Goal: Task Accomplishment & Management: Use online tool/utility

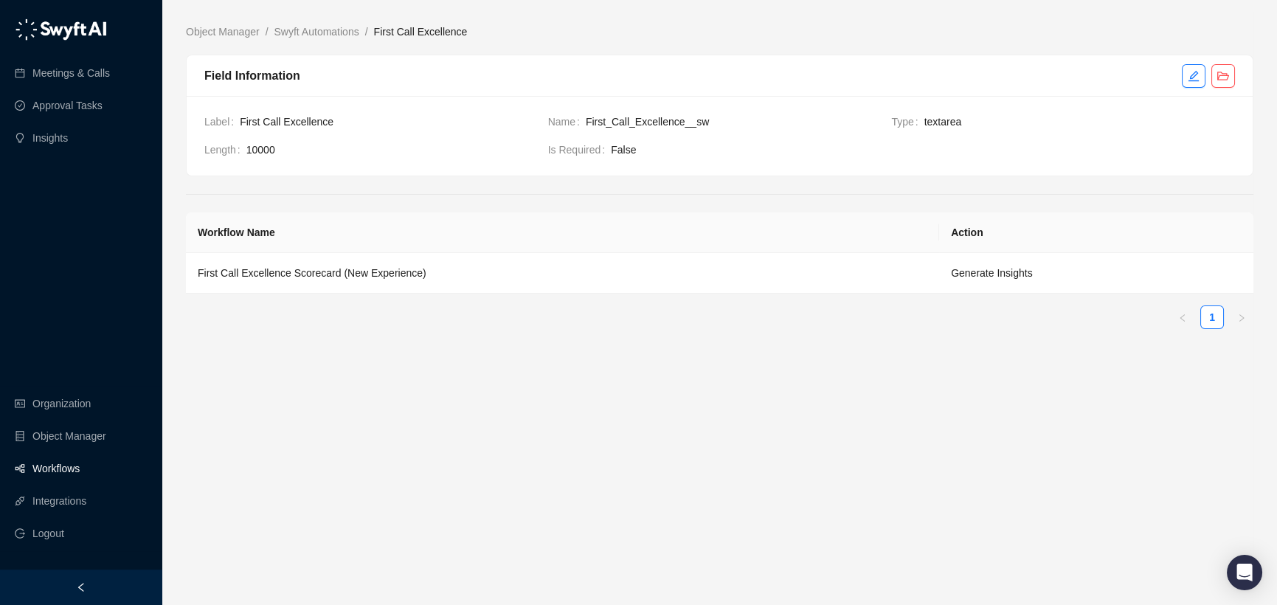
click at [55, 470] on link "Workflows" at bounding box center [55, 469] width 47 height 30
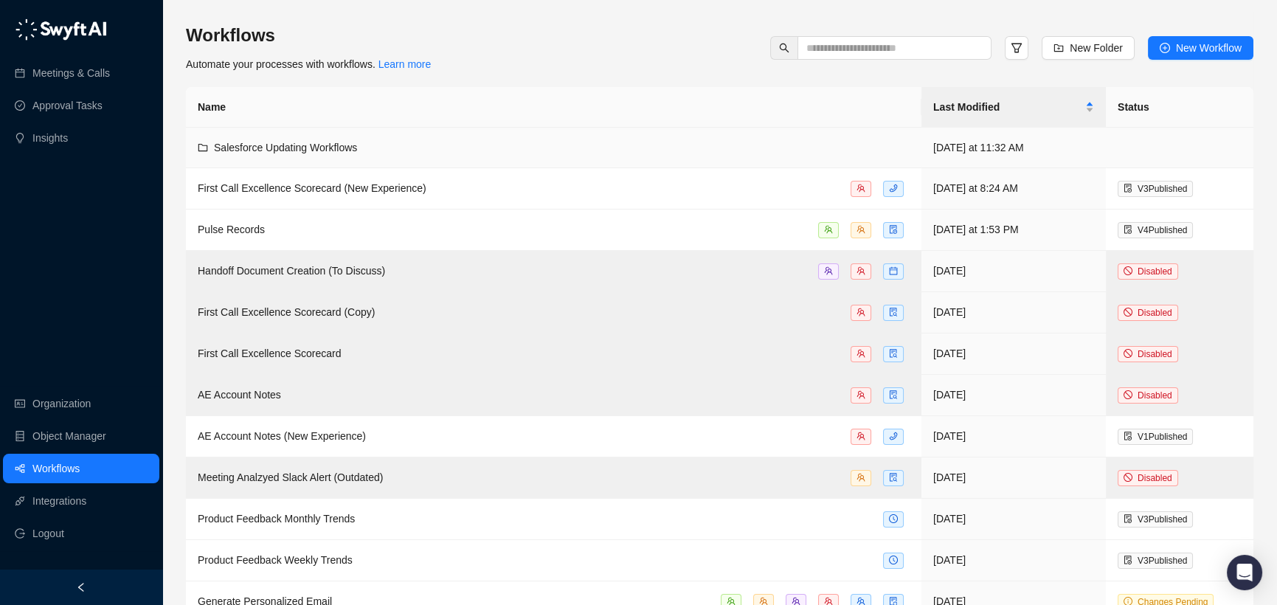
click at [339, 161] on td "Salesforce Updating Workflows" at bounding box center [554, 148] width 736 height 41
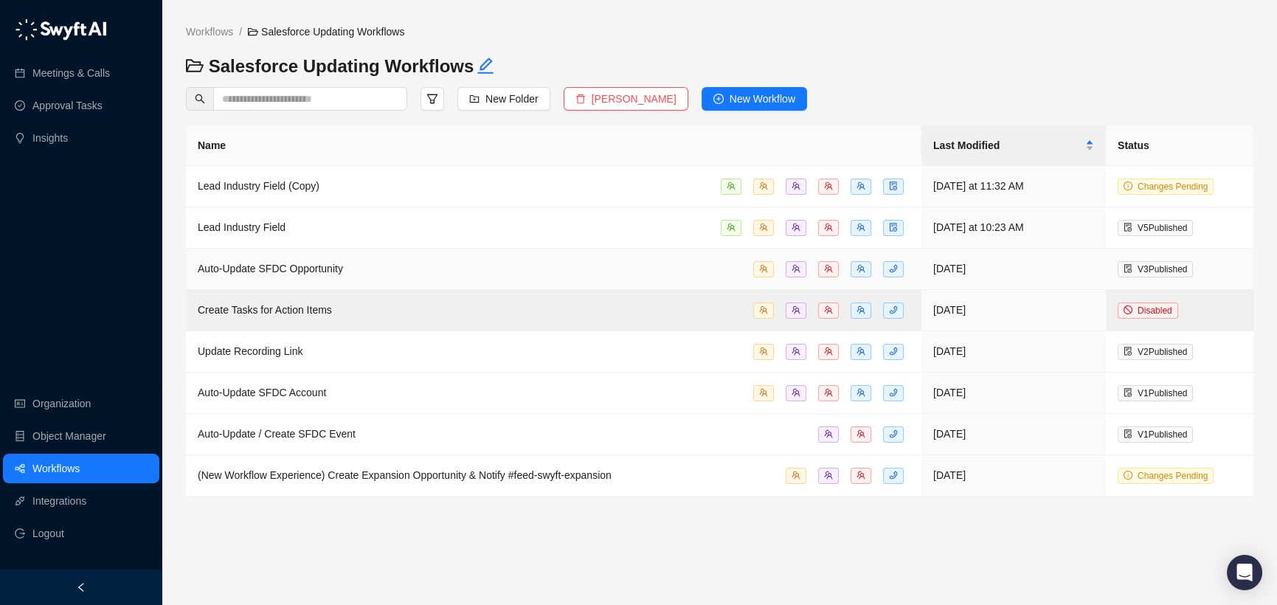
click at [386, 267] on div "Auto-Update SFDC Opportunity" at bounding box center [554, 268] width 712 height 17
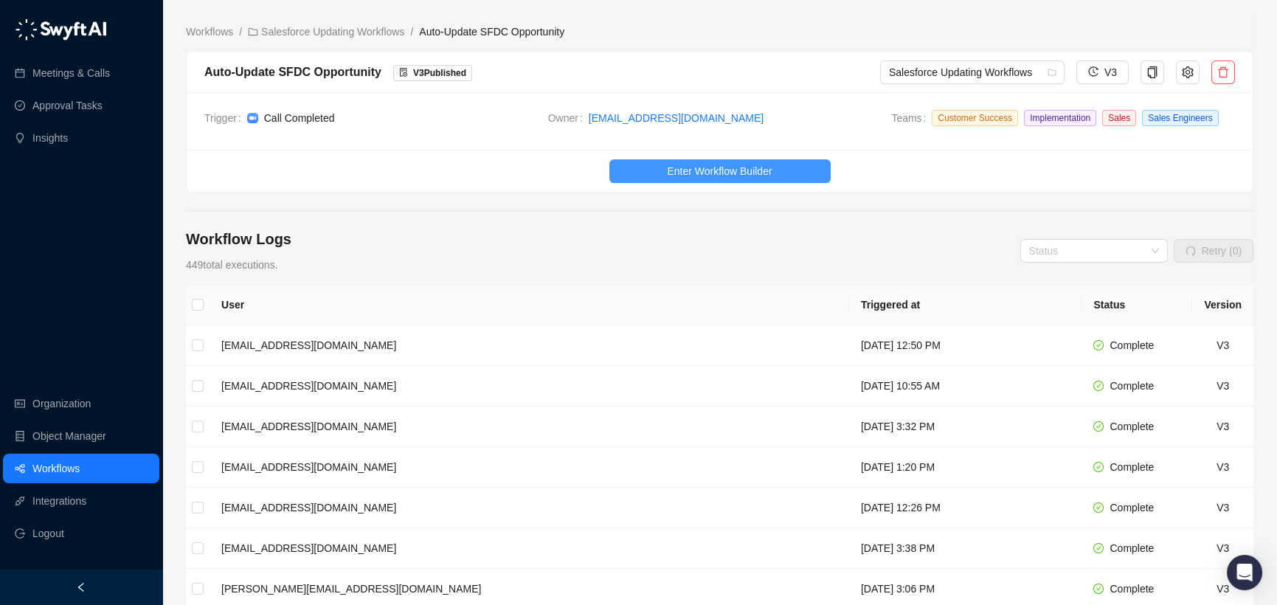
click at [759, 168] on span "Enter Workflow Builder" at bounding box center [719, 171] width 105 height 16
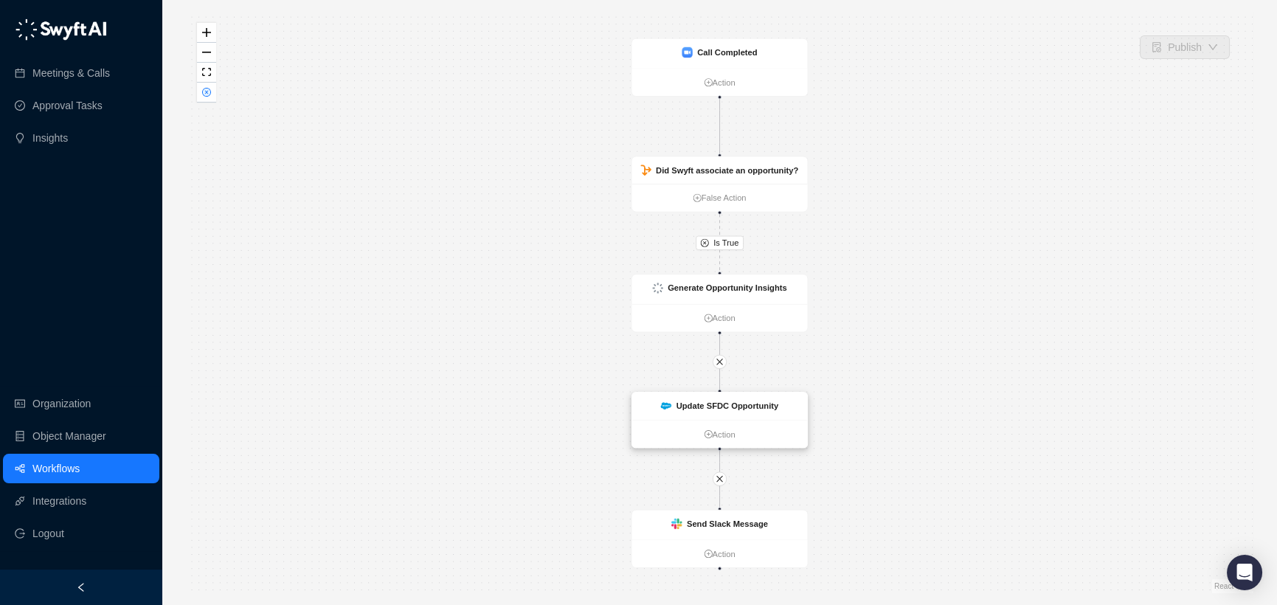
click at [683, 402] on strong "Update SFDC Opportunity" at bounding box center [728, 406] width 103 height 10
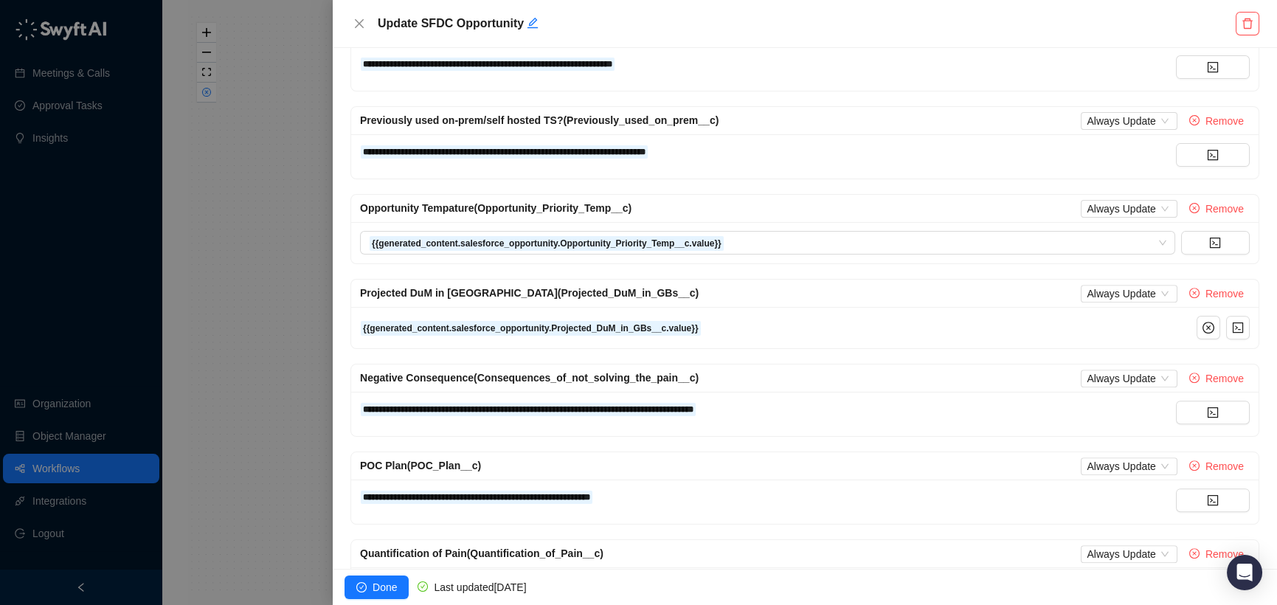
scroll to position [1728, 0]
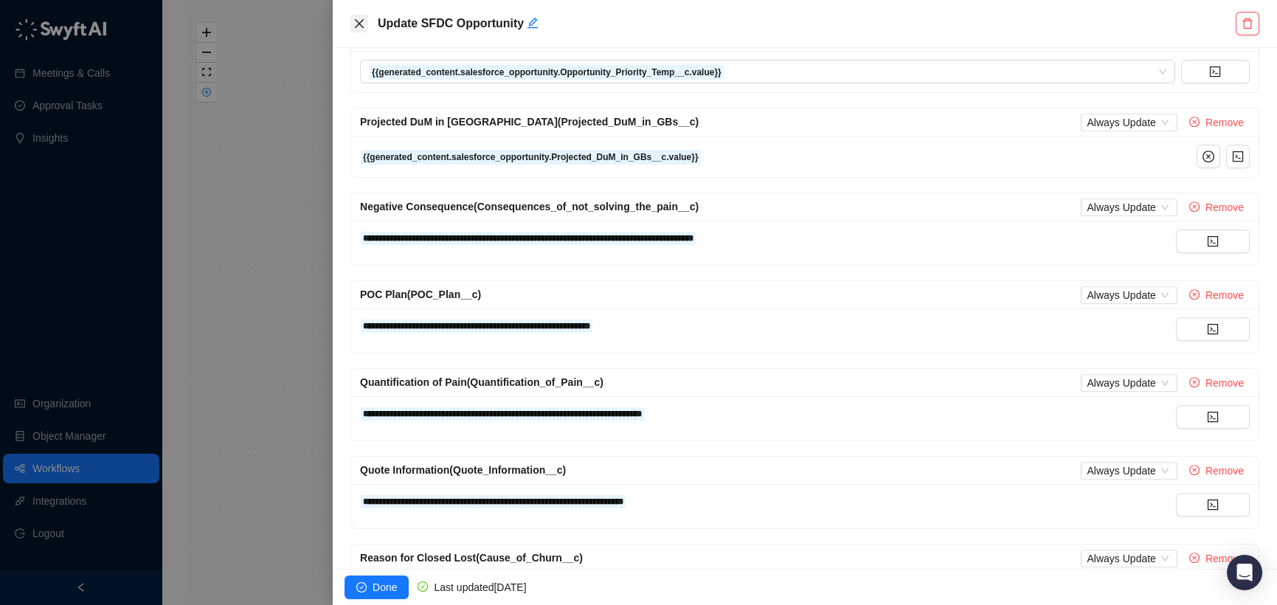
click at [364, 28] on icon "close" at bounding box center [359, 24] width 12 height 12
